Goal: Check status

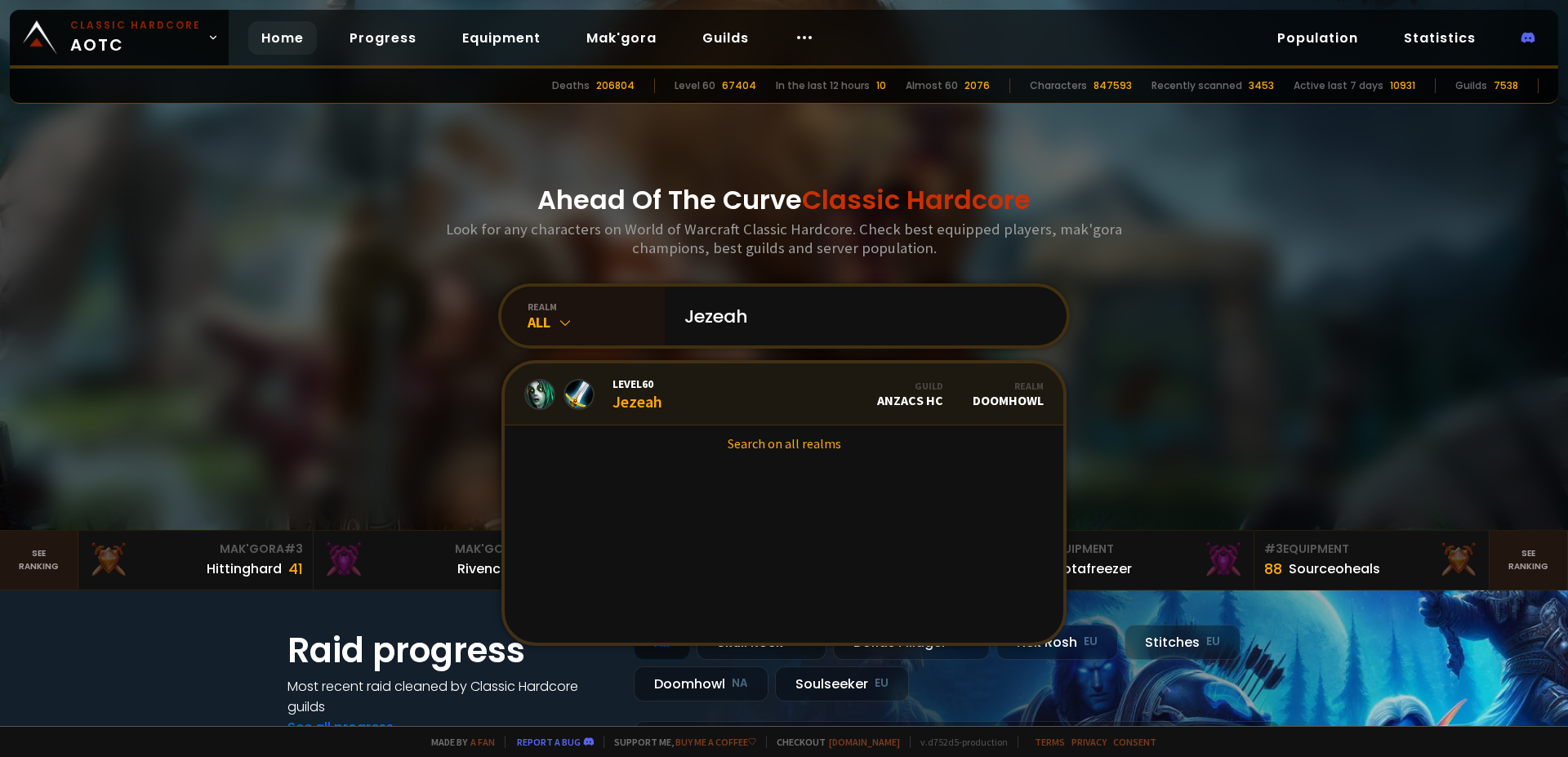
type input "Jezeah"
click at [703, 385] on link "Level 60 Jezeah Guild Anzacs HC Realm Doomhowl" at bounding box center [784, 394] width 559 height 62
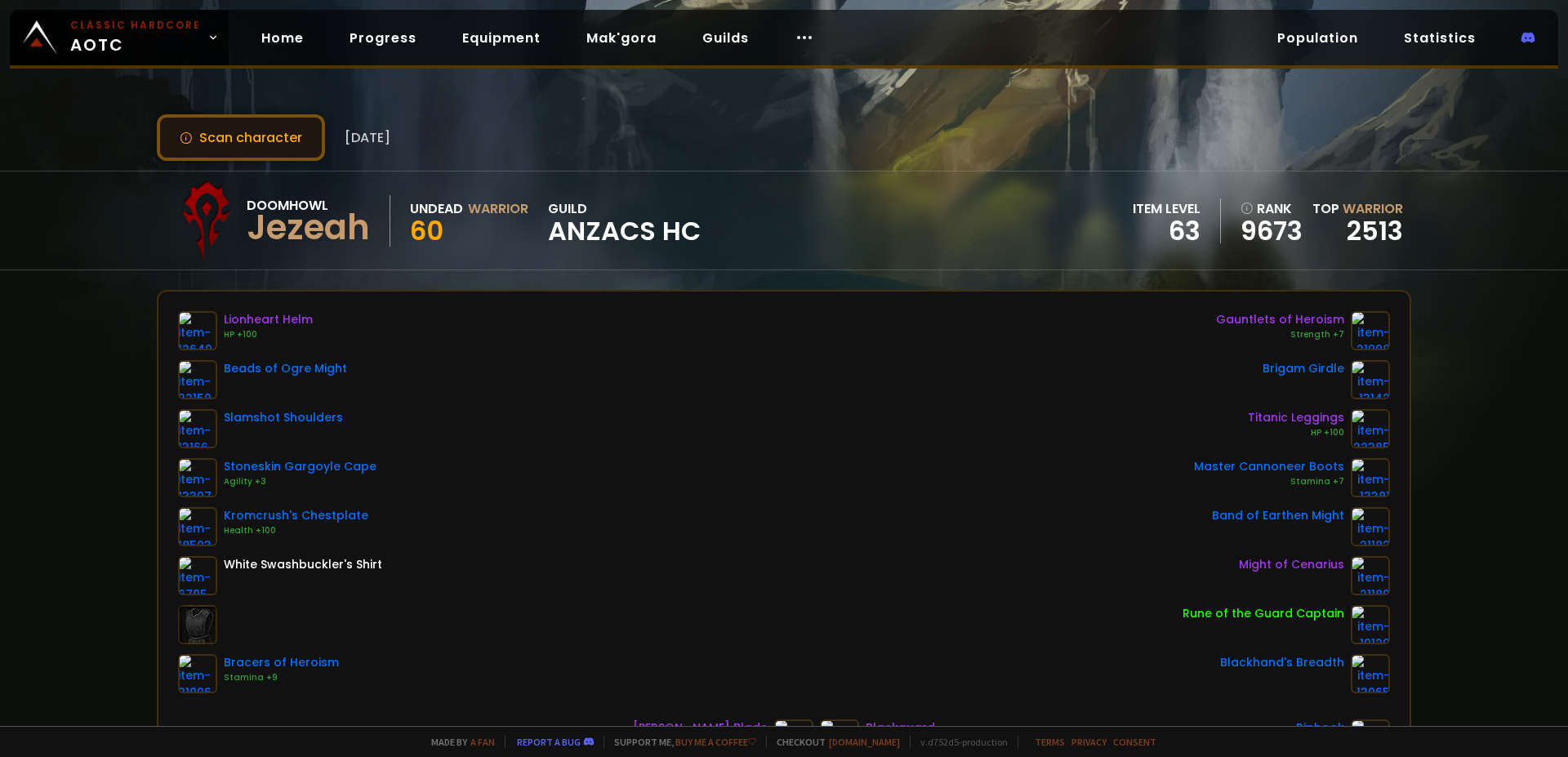
click at [259, 131] on button "Scan character" at bounding box center [240, 137] width 168 height 47
click at [212, 147] on button "Scan character" at bounding box center [240, 137] width 168 height 47
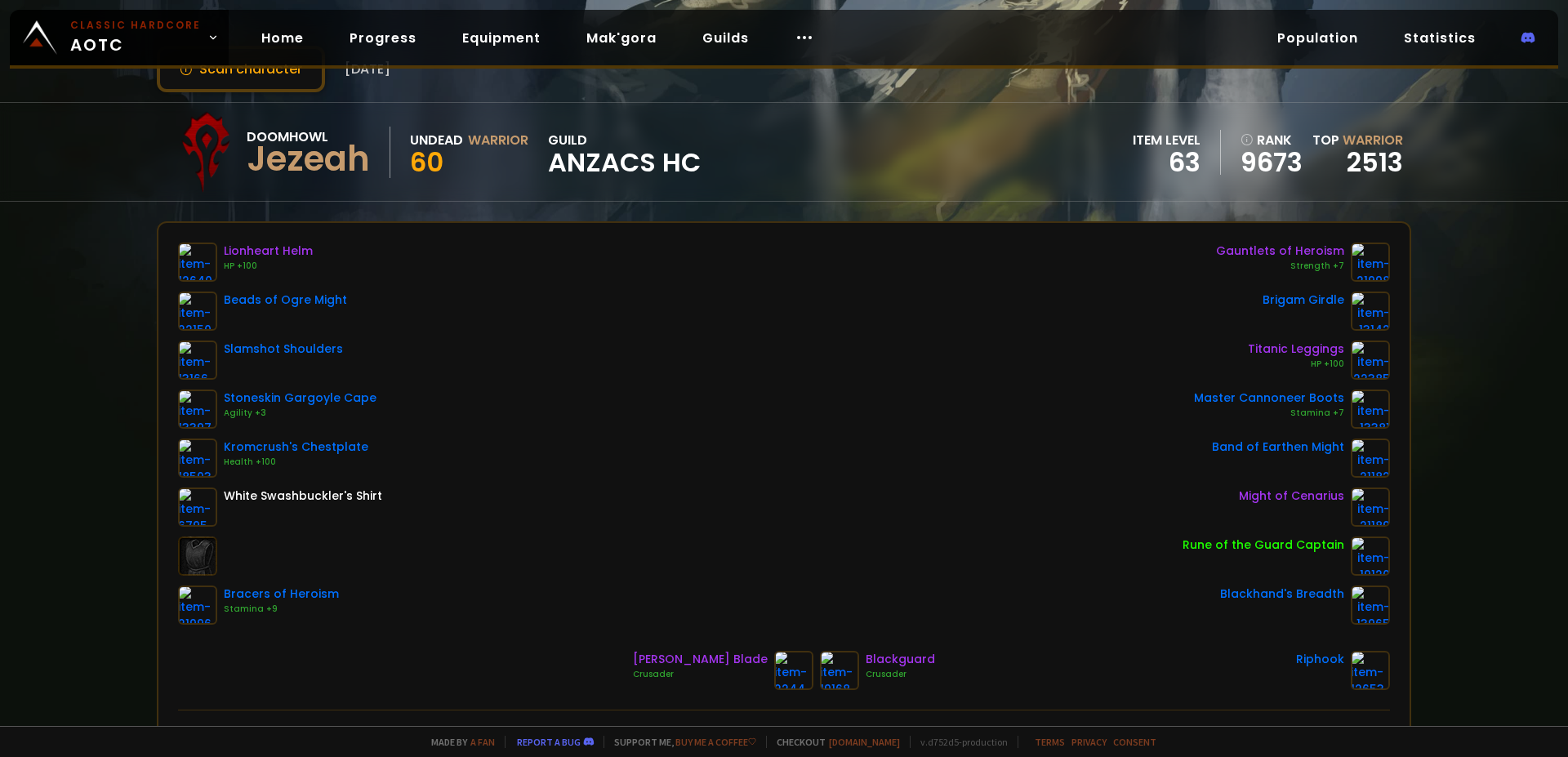
scroll to position [150, 0]
